Goal: Information Seeking & Learning: Learn about a topic

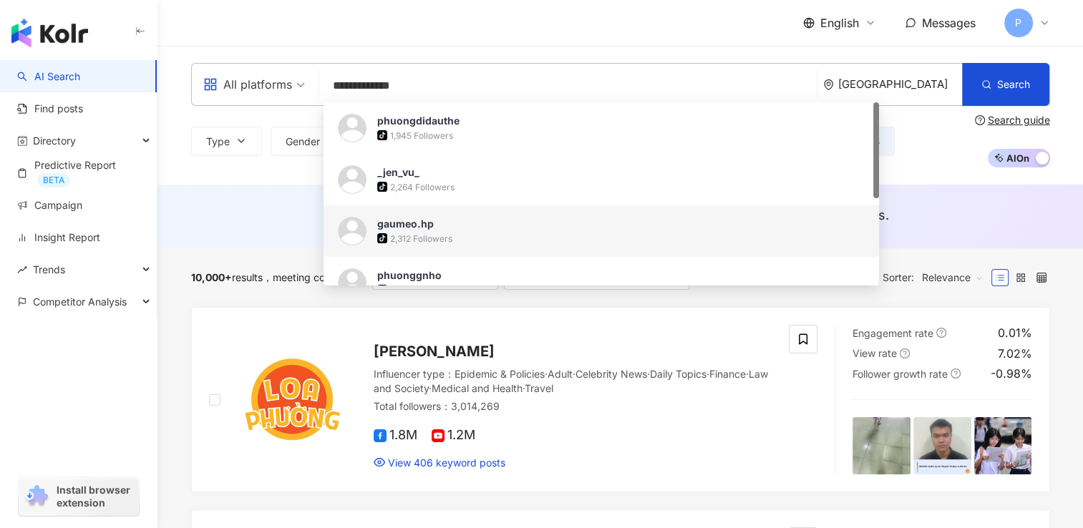
drag, startPoint x: 441, startPoint y: 89, endPoint x: 242, endPoint y: 79, distance: 199.2
click at [242, 79] on div "**********" at bounding box center [620, 84] width 859 height 43
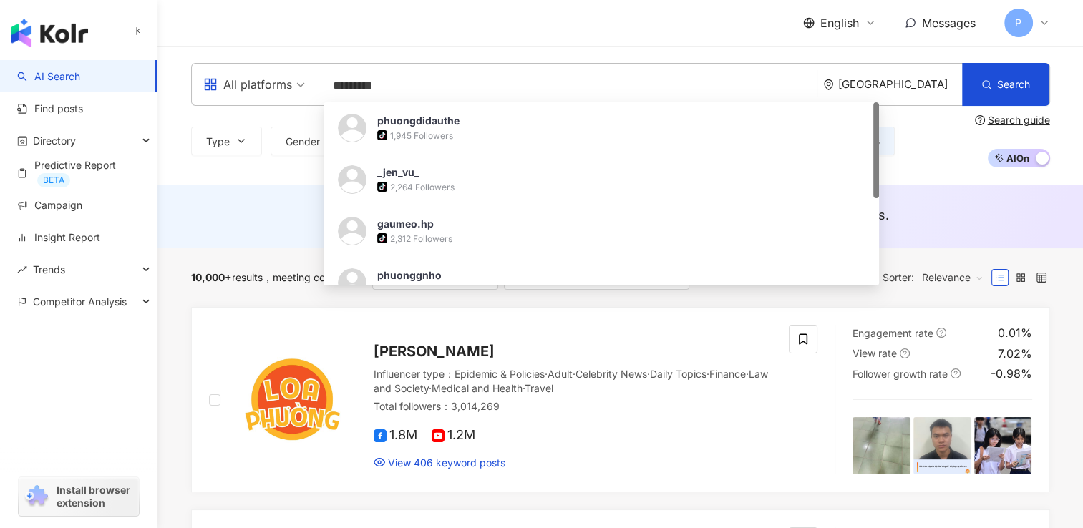
type input "**********"
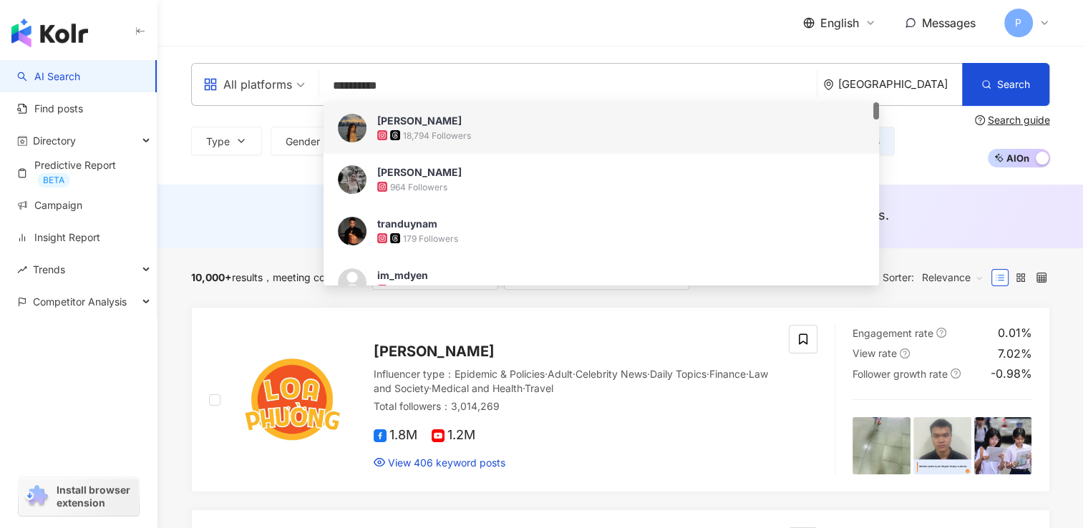
click at [458, 133] on div "18,794 Followers" at bounding box center [437, 136] width 68 height 12
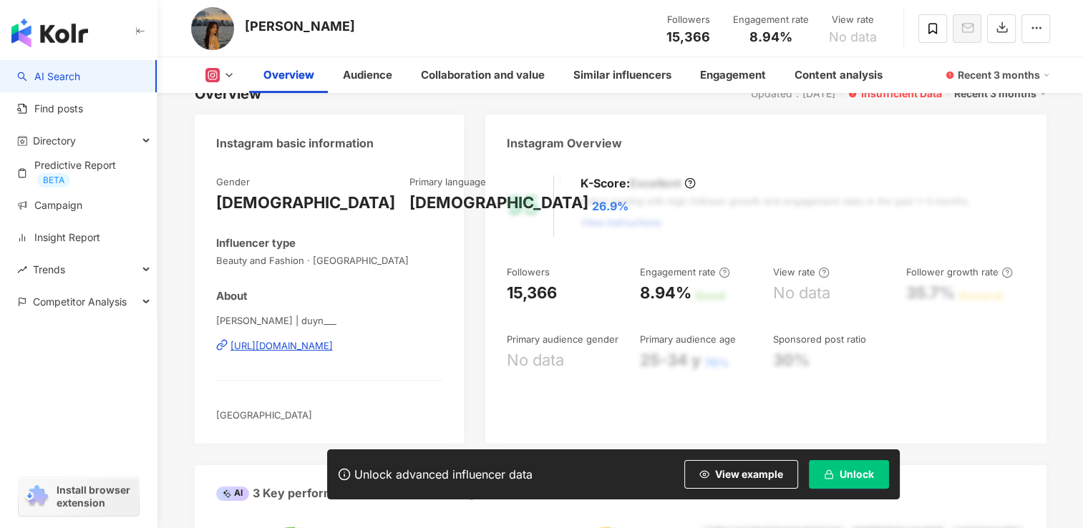
scroll to position [72, 0]
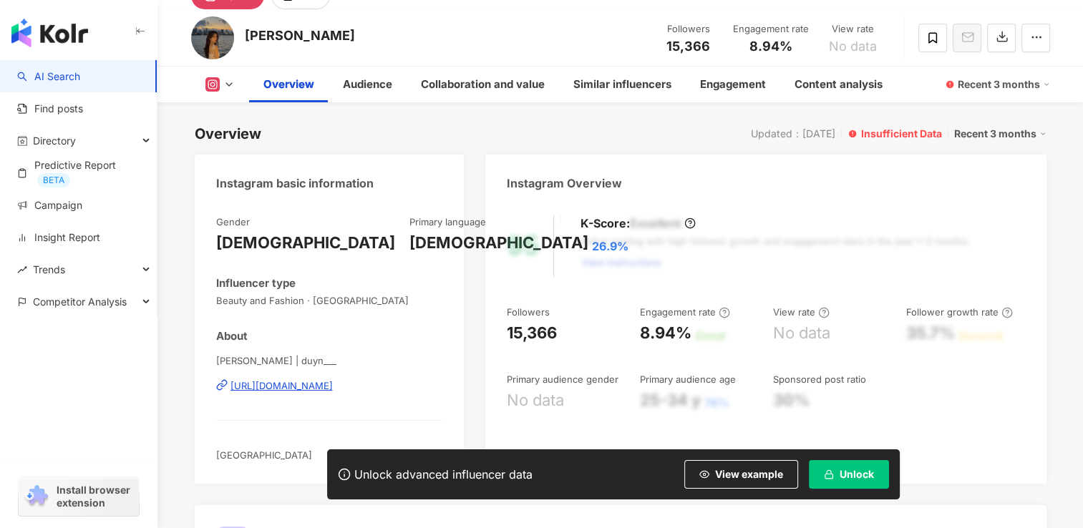
click at [305, 385] on div "[URL][DOMAIN_NAME]" at bounding box center [281, 385] width 102 height 13
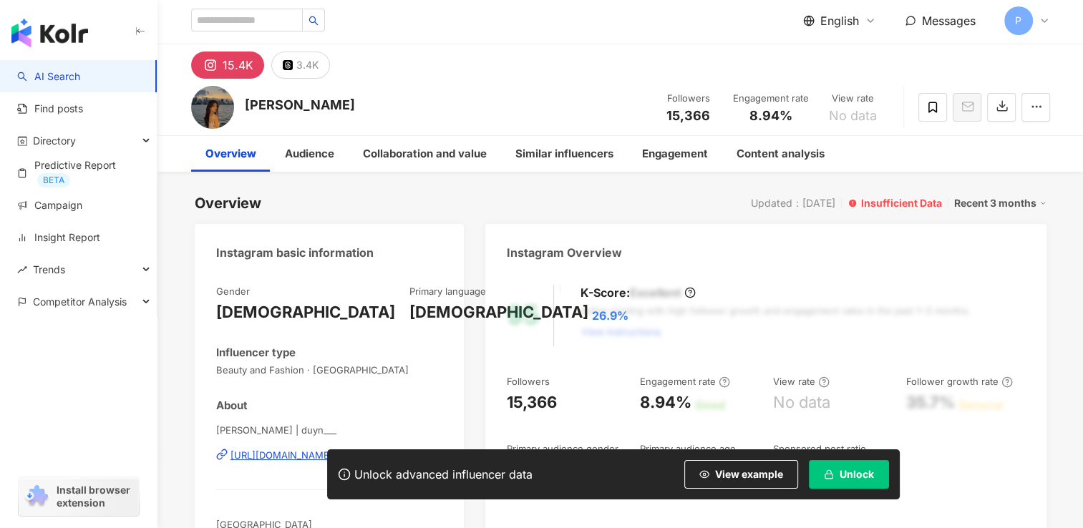
scroll to position [0, 0]
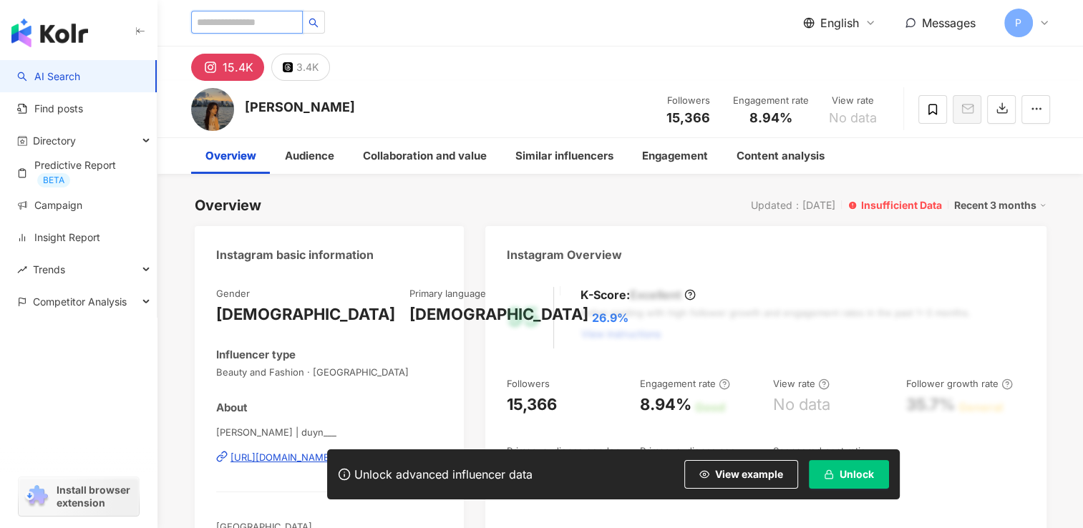
click at [294, 21] on input "search" at bounding box center [247, 22] width 112 height 23
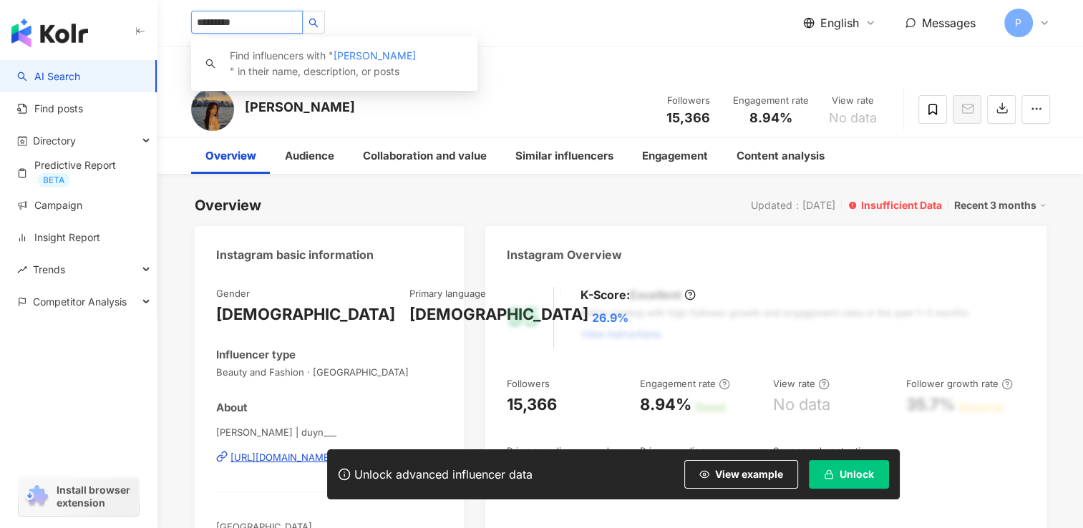
type input "**********"
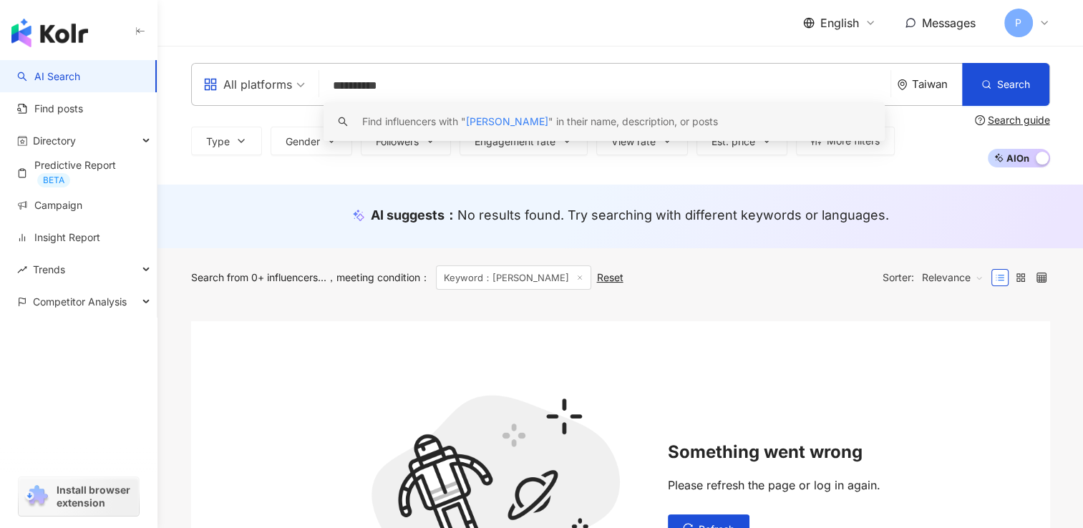
click at [960, 82] on div "Taiwan" at bounding box center [937, 84] width 50 height 12
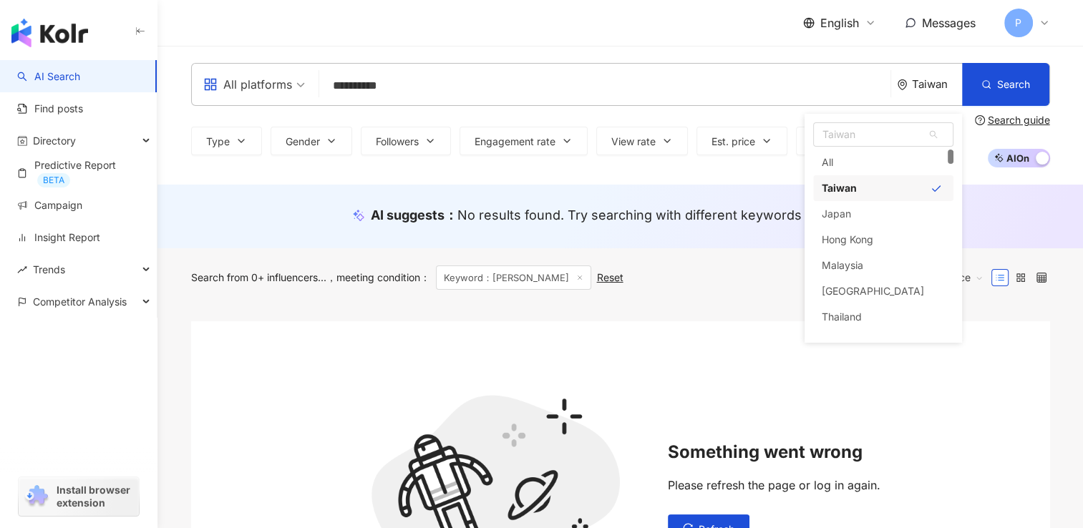
click at [937, 84] on div "Taiwan" at bounding box center [937, 84] width 50 height 12
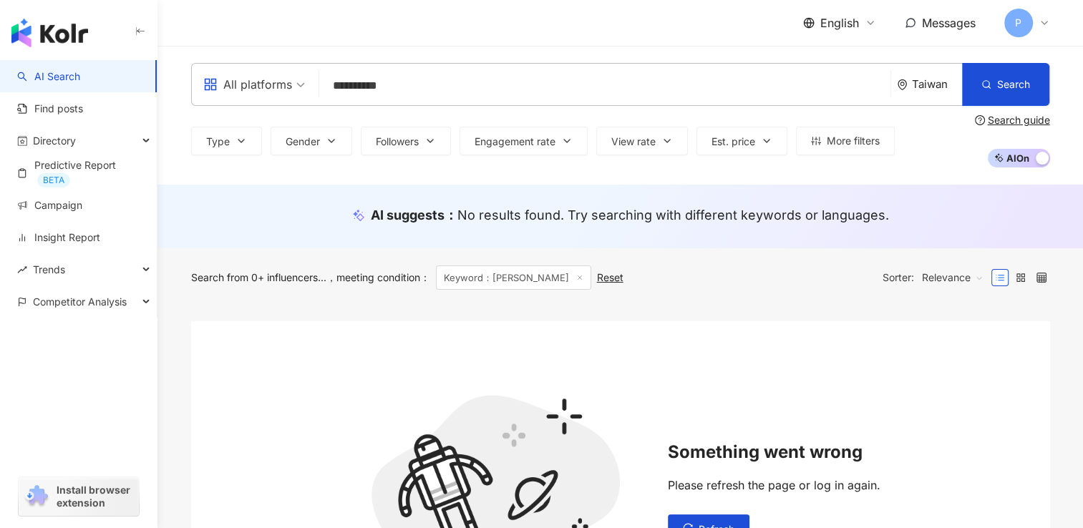
click at [937, 84] on div "Taiwan" at bounding box center [937, 84] width 50 height 12
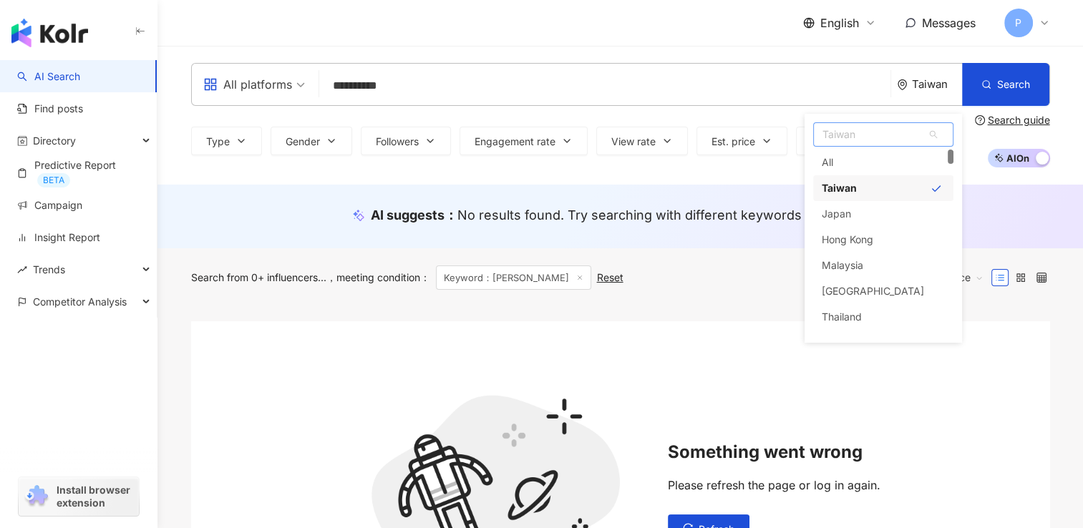
click at [903, 140] on span "Taiwan" at bounding box center [883, 134] width 139 height 23
type input "*"
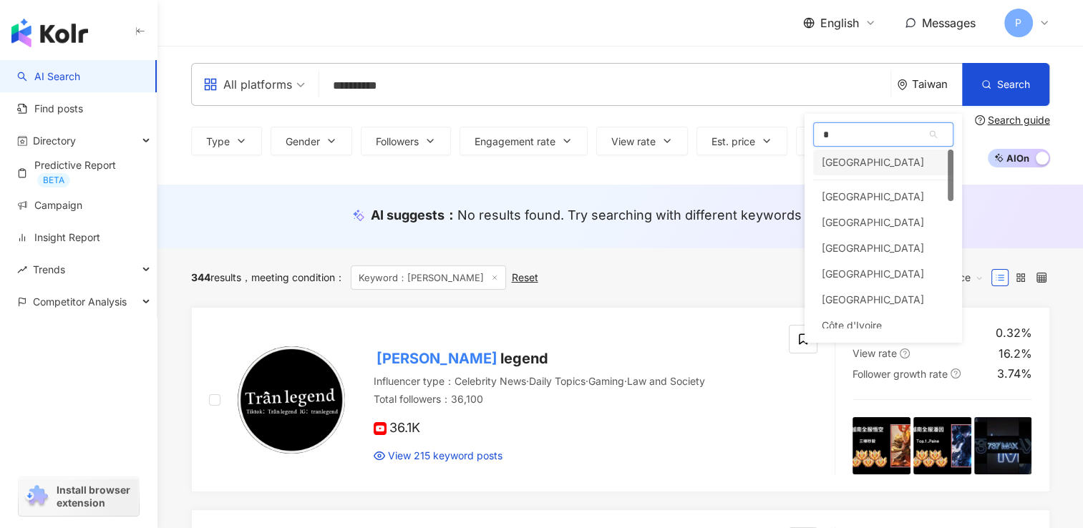
click at [855, 163] on div "[GEOGRAPHIC_DATA]" at bounding box center [873, 163] width 102 height 26
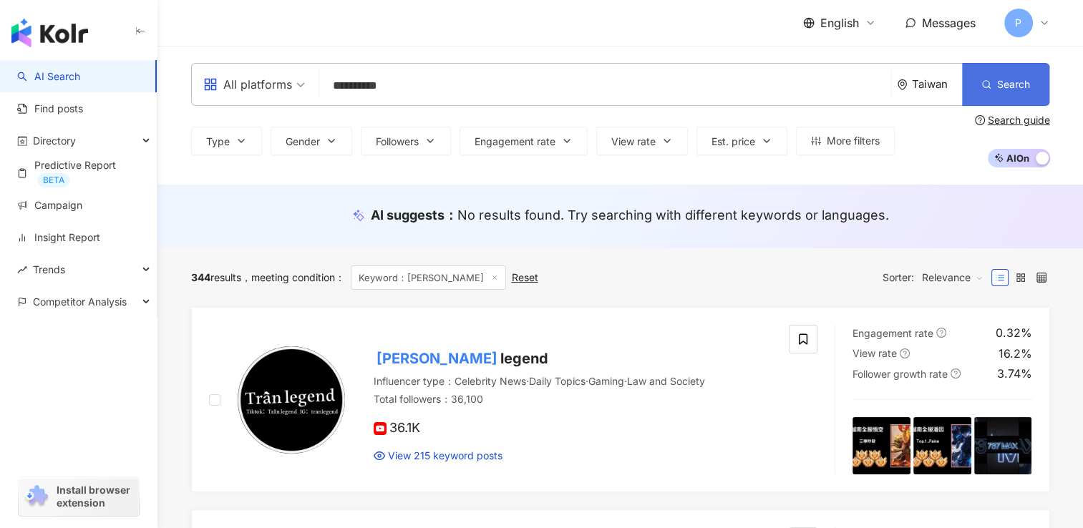
click at [1019, 84] on span "Search" at bounding box center [1013, 84] width 33 height 11
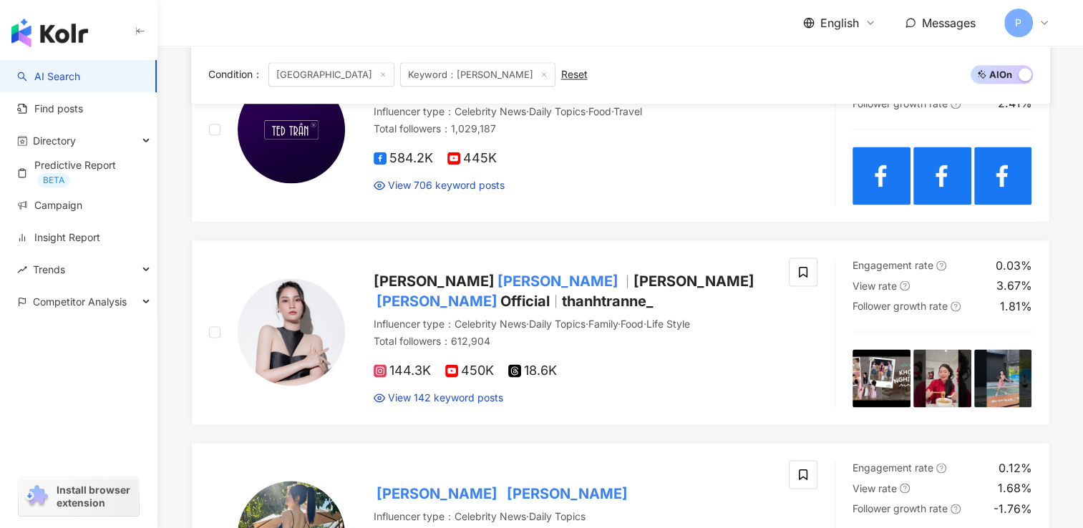
scroll to position [2004, 0]
